Goal: Information Seeking & Learning: Learn about a topic

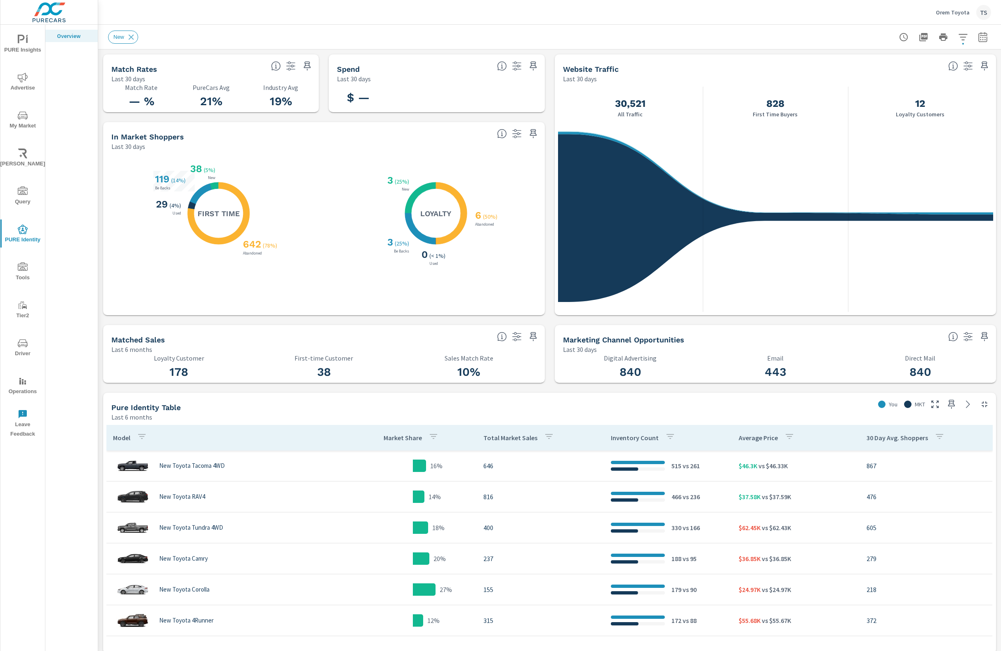
click at [941, 12] on p "Orem Toyota" at bounding box center [953, 12] width 34 height 7
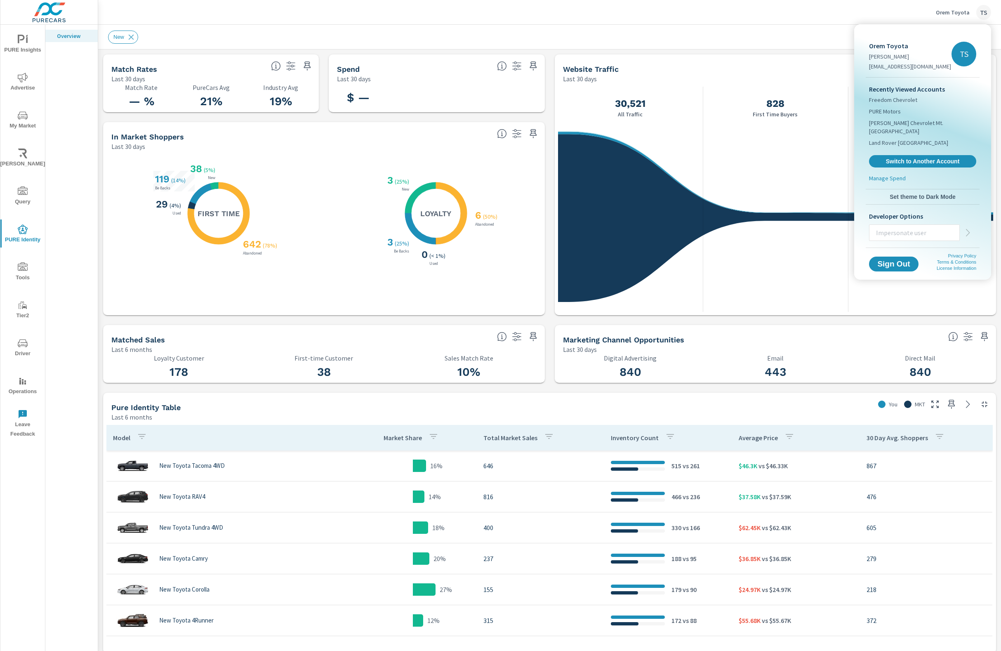
click at [922, 145] on div "Recently Viewed Accounts Freedom Chevrolet PURE Motors Lynch Chevrolet Mt. Vern…" at bounding box center [923, 126] width 114 height 96
click at [921, 158] on span "Switch to Another Account" at bounding box center [922, 162] width 101 height 8
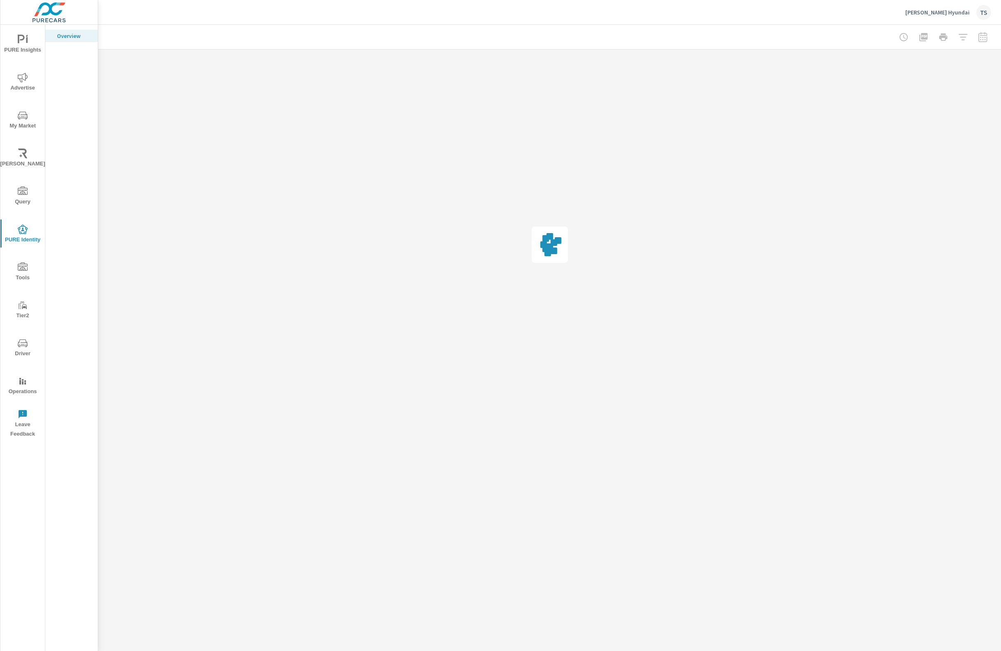
click at [983, 41] on div at bounding box center [943, 37] width 96 height 16
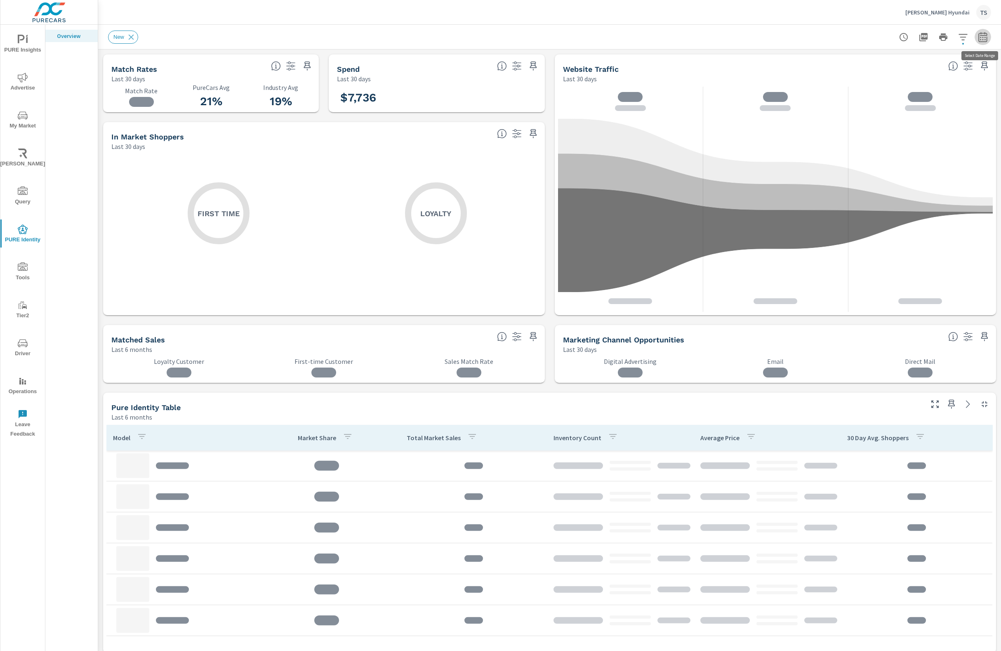
click at [984, 40] on icon "button" at bounding box center [982, 38] width 5 height 3
select select "Last 6 months"
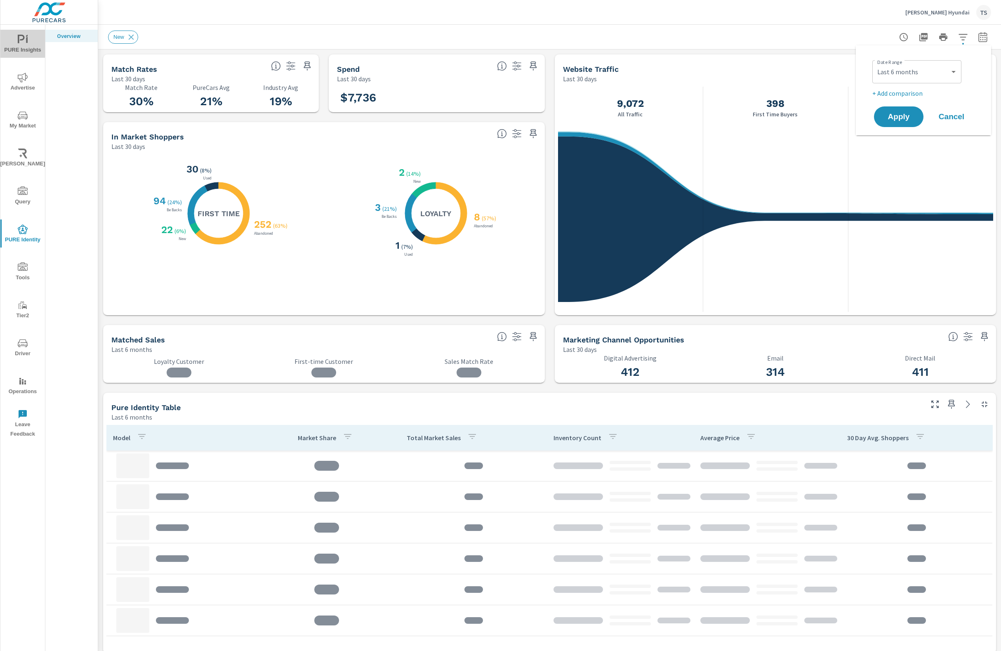
click at [31, 48] on span "PURE Insights" at bounding box center [23, 45] width 40 height 20
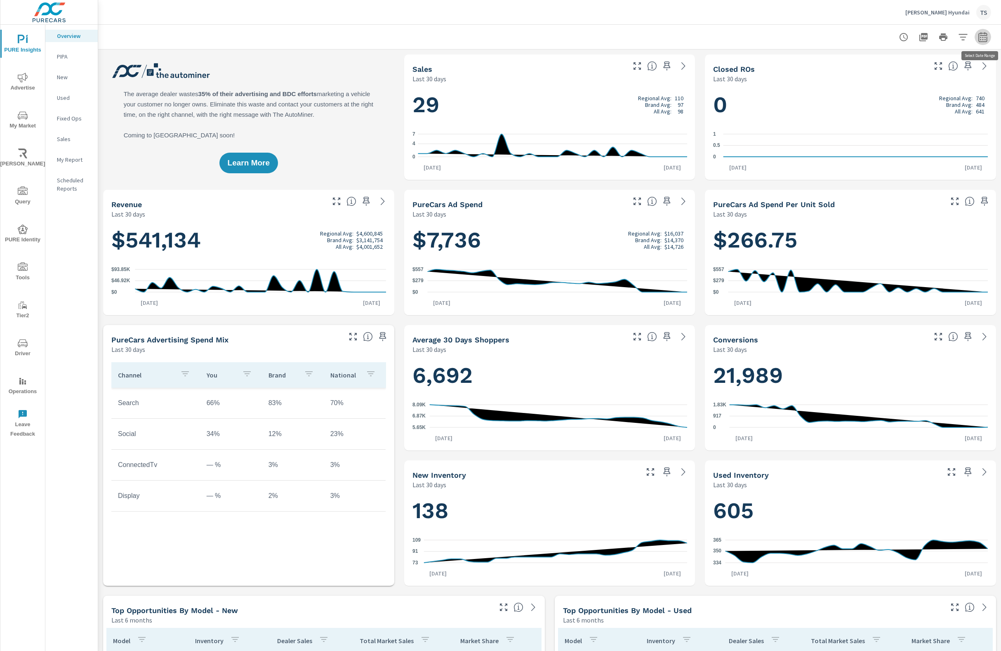
click at [979, 40] on icon "button" at bounding box center [983, 37] width 10 height 10
select select "Last 30 days"
click at [881, 94] on p "+ Add comparison" at bounding box center [925, 93] width 106 height 10
select select "Previous period"
click at [913, 75] on select "Custom [DATE] Last week Last 7 days Last 14 days Last 30 days Last 45 days Last…" at bounding box center [916, 72] width 82 height 16
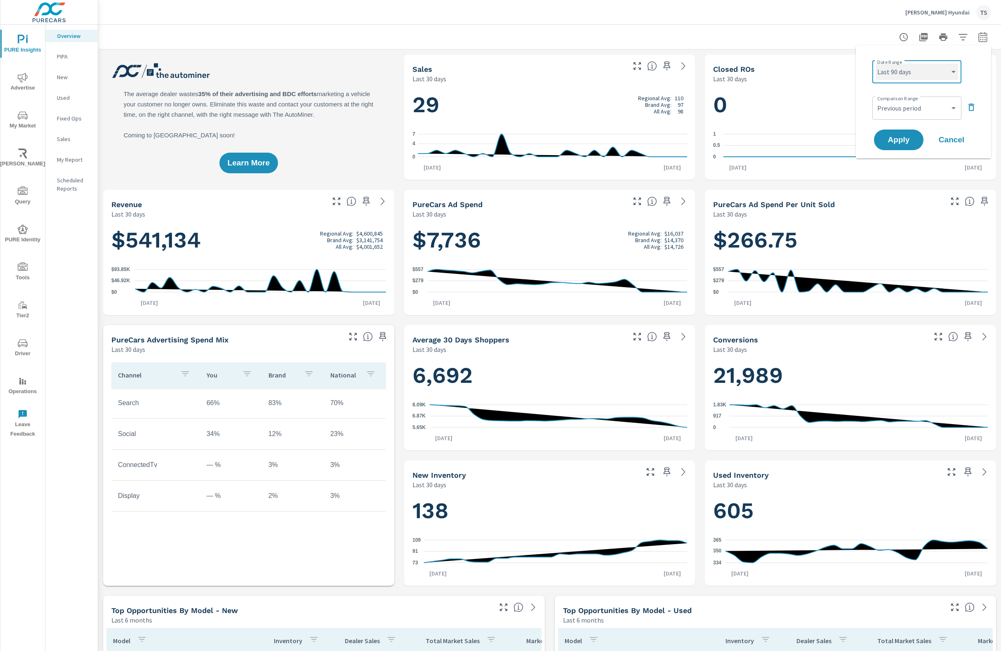
click at [875, 64] on select "Custom [DATE] Last week Last 7 days Last 14 days Last 30 days Last 45 days Last…" at bounding box center [916, 72] width 82 height 16
select select "Last 90 days"
click at [897, 132] on button "Apply" at bounding box center [898, 139] width 49 height 21
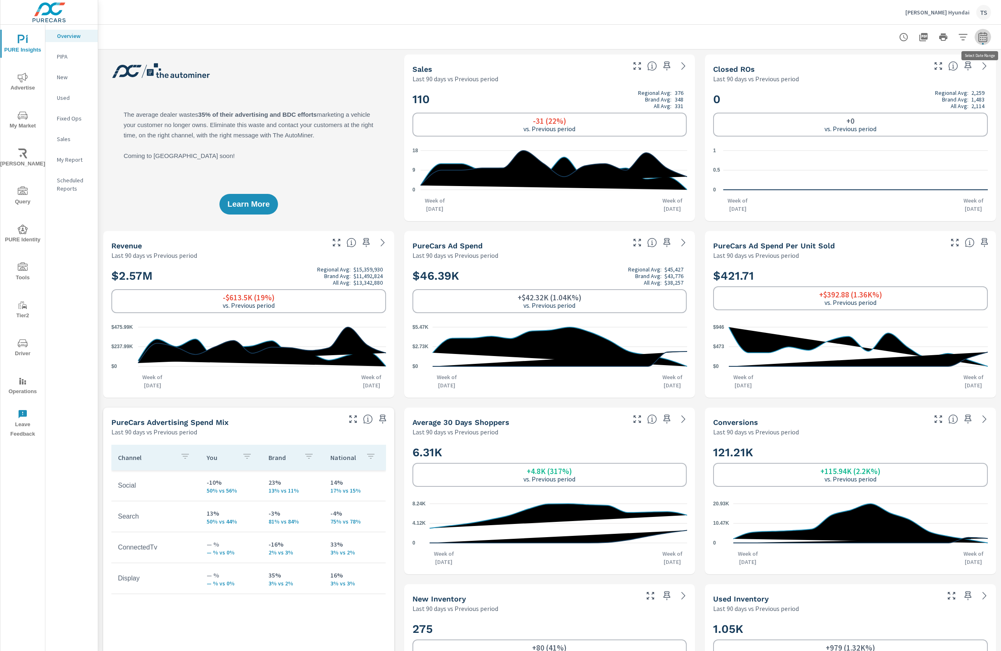
click at [980, 39] on icon "button" at bounding box center [983, 37] width 10 height 10
select select "Last 90 days"
select select "Previous period"
click at [975, 108] on div "Date Range Custom [DATE] Last week Last 7 days Last 14 days Last 30 days Last 4…" at bounding box center [923, 102] width 115 height 100
click at [974, 108] on icon "button" at bounding box center [971, 107] width 10 height 10
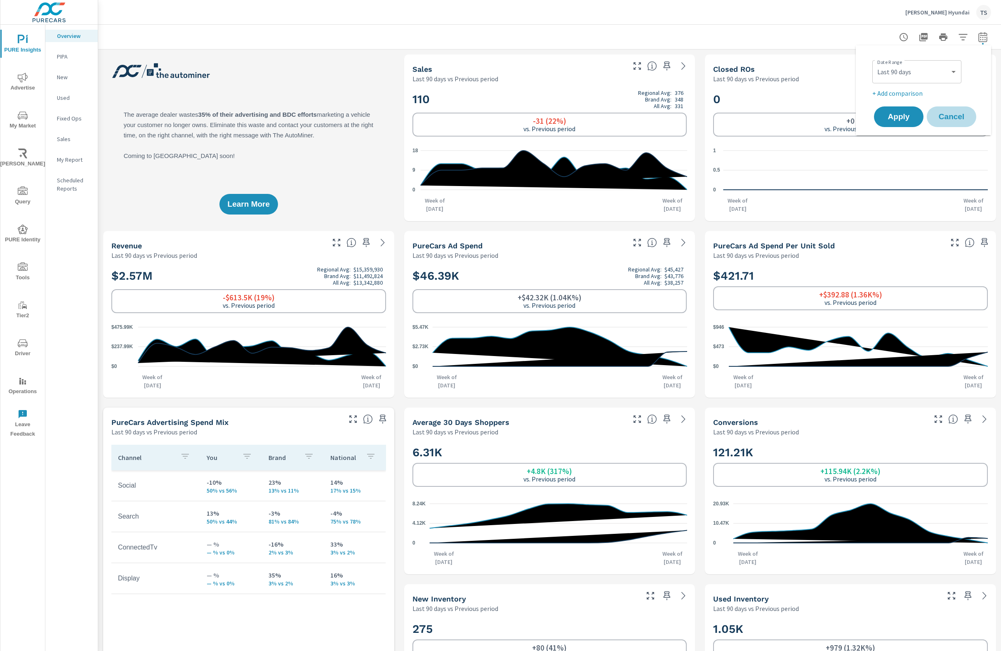
click at [944, 113] on span "Cancel" at bounding box center [951, 116] width 33 height 7
click at [978, 38] on icon "button" at bounding box center [982, 37] width 9 height 10
select select "Last 90 days"
select select "Previous period"
drag, startPoint x: 977, startPoint y: 109, endPoint x: 939, endPoint y: 75, distance: 50.8
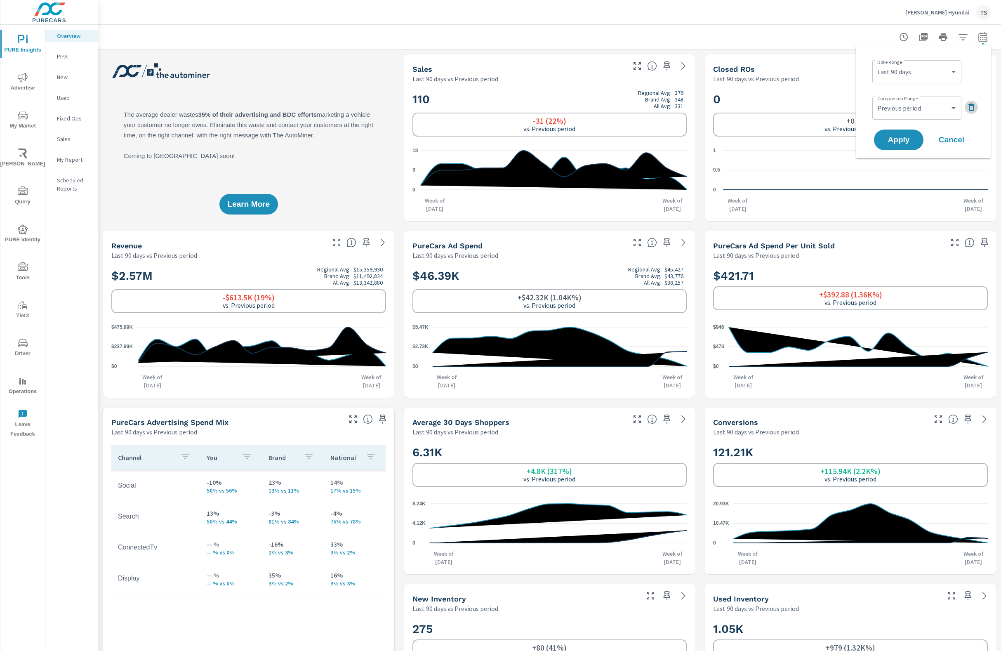
click at [976, 108] on button "button" at bounding box center [970, 107] width 13 height 13
click at [908, 122] on button "Apply" at bounding box center [898, 116] width 51 height 21
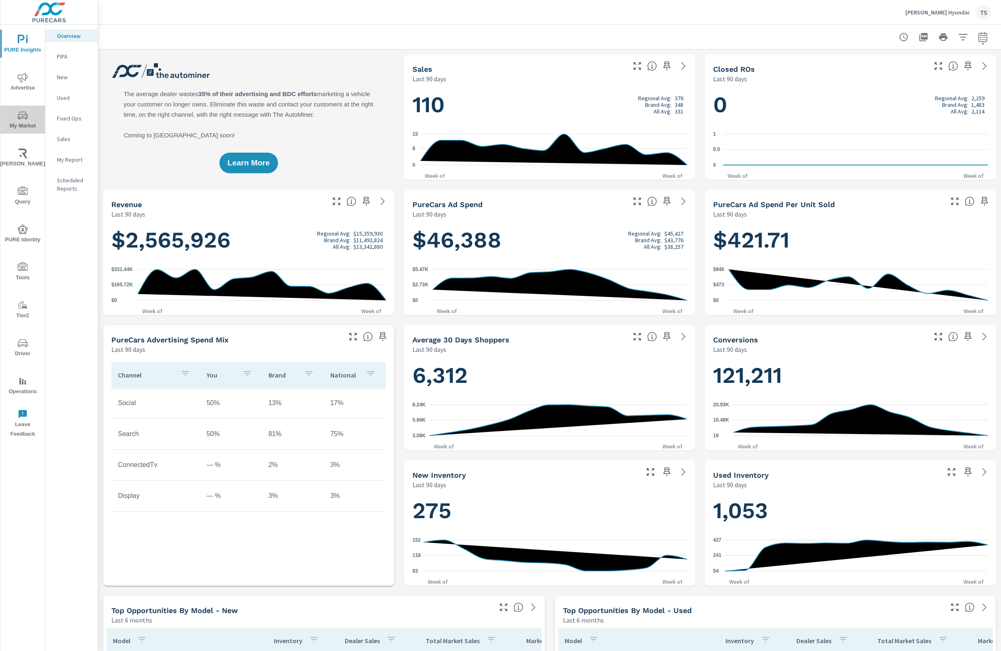
click at [35, 118] on span "My Market" at bounding box center [23, 121] width 40 height 20
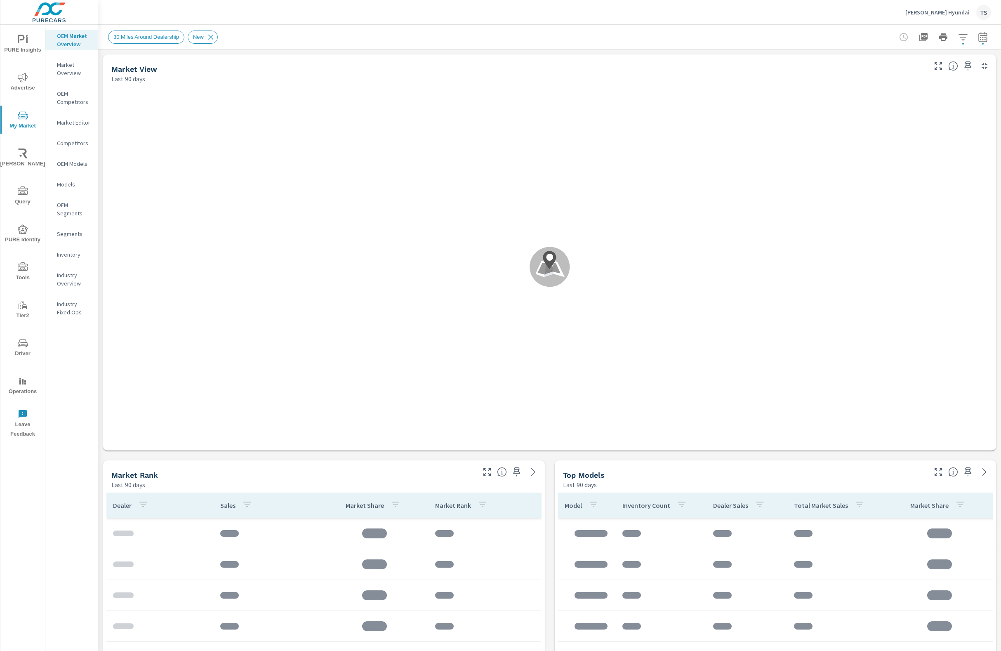
scroll to position [2, 0]
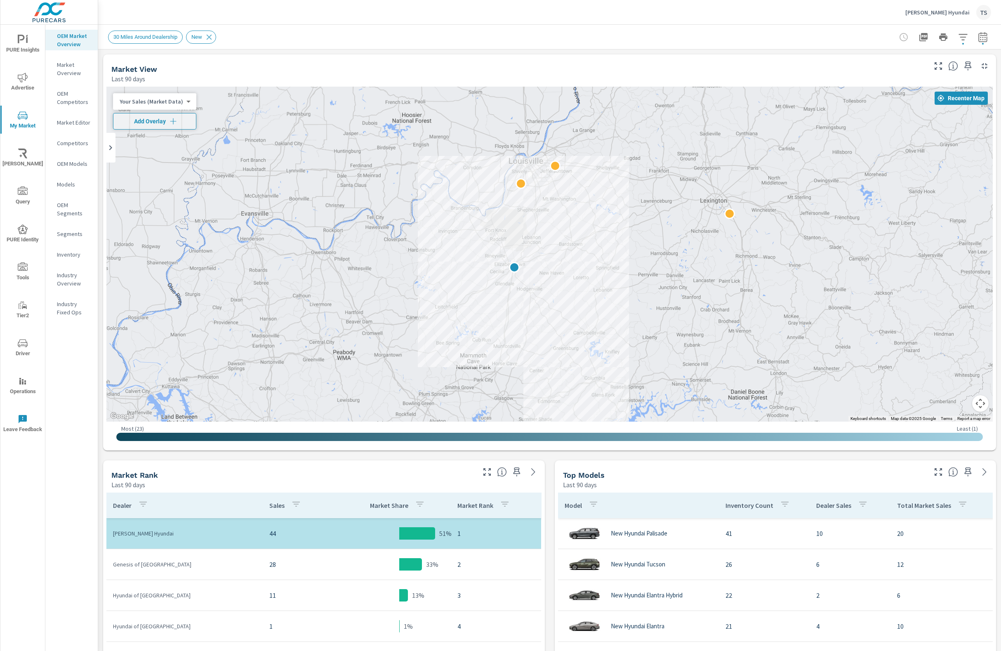
drag, startPoint x: 534, startPoint y: 284, endPoint x: 438, endPoint y: 270, distance: 96.3
click at [438, 270] on div at bounding box center [549, 254] width 886 height 335
